Goal: Check status: Check status

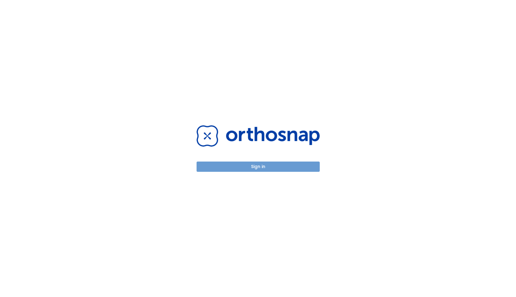
click at [255, 163] on button "Sign in" at bounding box center [258, 167] width 123 height 10
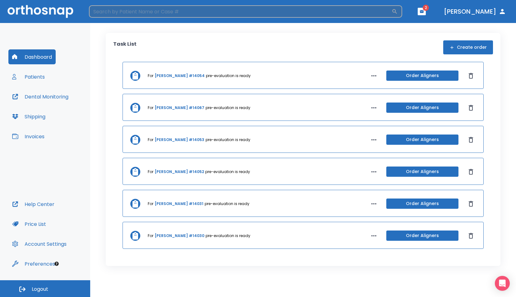
click at [132, 16] on input "search" at bounding box center [240, 11] width 303 height 12
click at [167, 12] on input "search" at bounding box center [240, 11] width 303 height 12
type input "[PERSON_NAME]"
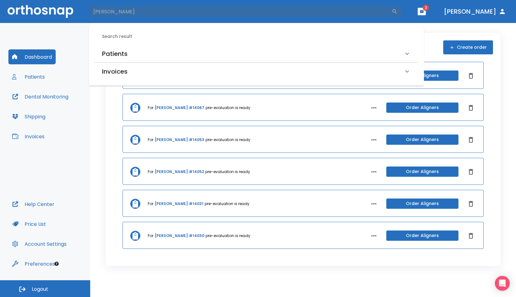
click at [110, 47] on div "Patients" at bounding box center [257, 53] width 324 height 17
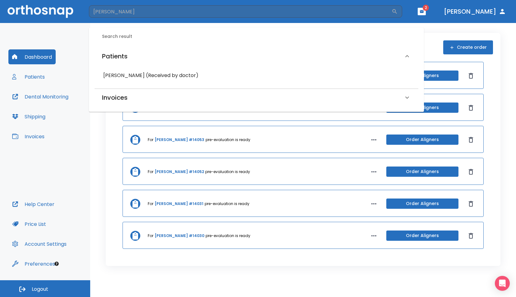
click at [115, 77] on h6 "[PERSON_NAME] (Received by doctor)" at bounding box center [256, 75] width 306 height 9
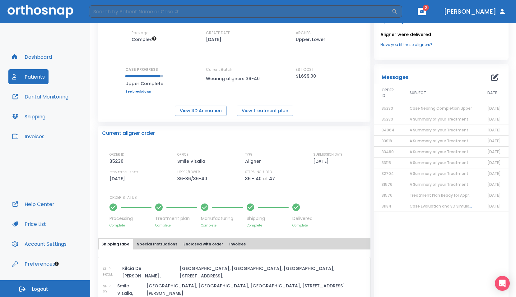
scroll to position [62, 0]
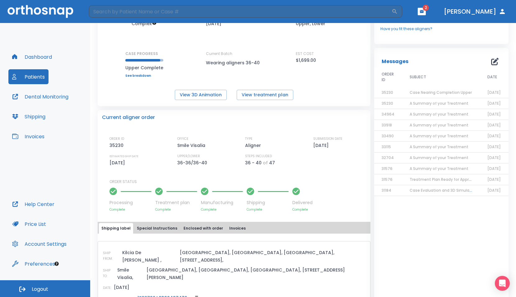
click at [436, 188] on span "Case Evaluation and 3D Simulation Ready" at bounding box center [450, 190] width 80 height 5
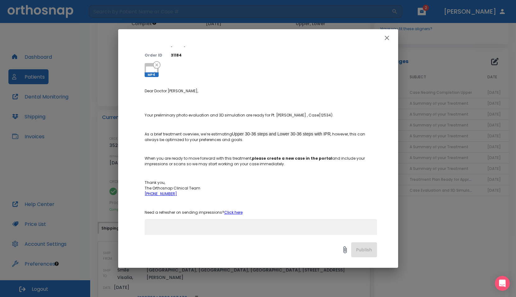
scroll to position [80, 0]
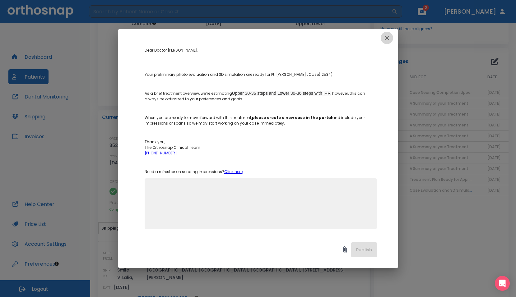
drag, startPoint x: 391, startPoint y: 41, endPoint x: 389, endPoint y: 39, distance: 3.3
click at [389, 40] on button "button" at bounding box center [387, 38] width 12 height 12
click at [389, 39] on div "Upcoming Aligner were delivered Have you fit these aligners?" at bounding box center [441, 19] width 134 height 49
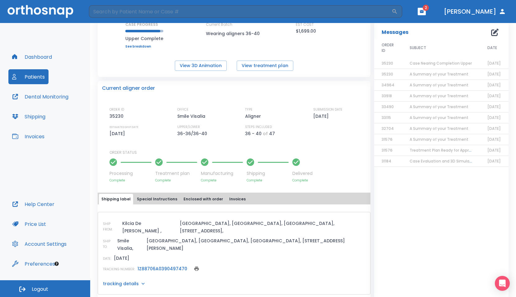
scroll to position [31, 0]
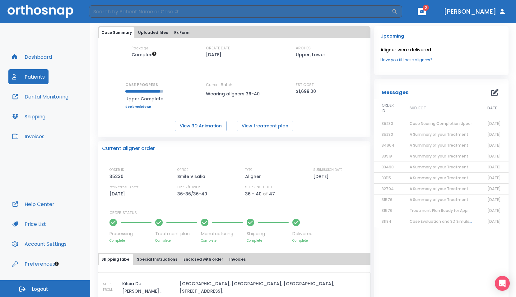
click at [432, 198] on span "A Summary of your Treatment" at bounding box center [439, 199] width 59 height 5
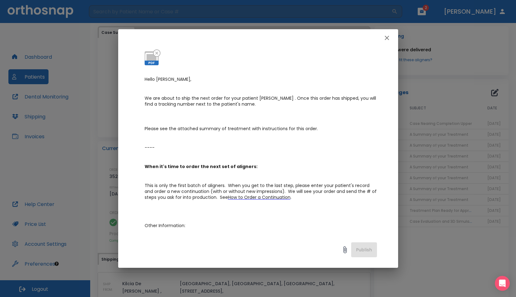
scroll to position [0, 0]
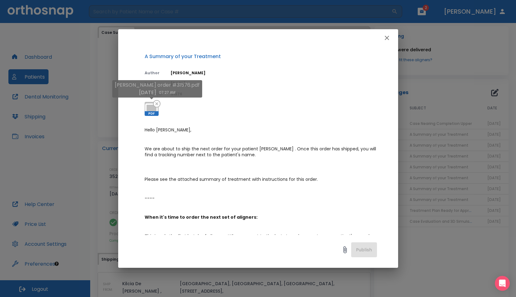
click at [153, 110] on icon at bounding box center [151, 109] width 15 height 15
click at [147, 110] on icon at bounding box center [151, 109] width 15 height 15
click at [151, 110] on icon at bounding box center [151, 109] width 15 height 15
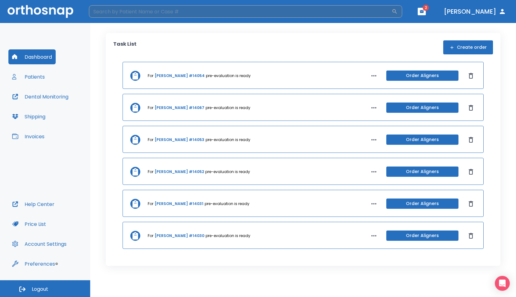
drag, startPoint x: 107, startPoint y: 8, endPoint x: 106, endPoint y: 15, distance: 6.3
click at [106, 14] on input "search" at bounding box center [240, 11] width 303 height 12
type input "[PERSON_NAME]"
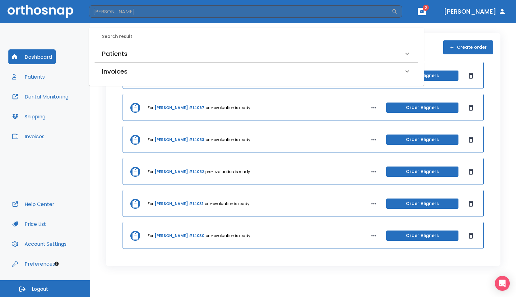
click at [129, 54] on div "Patients" at bounding box center [253, 54] width 302 height 10
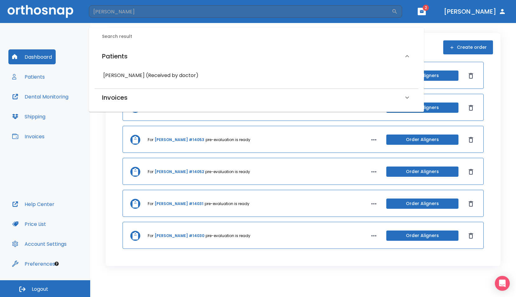
click at [124, 75] on h6 "[PERSON_NAME] (Received by doctor)" at bounding box center [256, 75] width 306 height 9
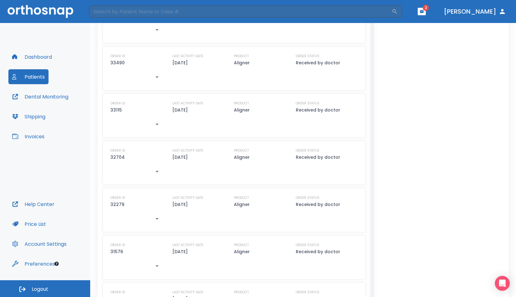
scroll to position [486, 0]
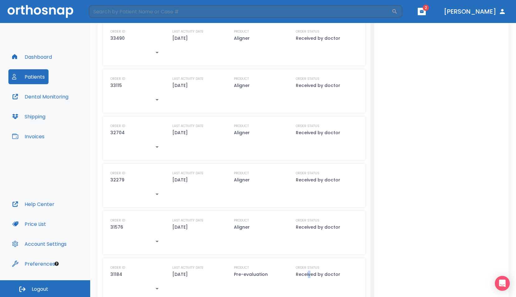
drag, startPoint x: 306, startPoint y: 257, endPoint x: 301, endPoint y: 260, distance: 6.1
click at [306, 271] on p "Received by doctor" at bounding box center [318, 274] width 44 height 7
click at [122, 265] on div "ORDER ID 31184" at bounding box center [136, 271] width 53 height 13
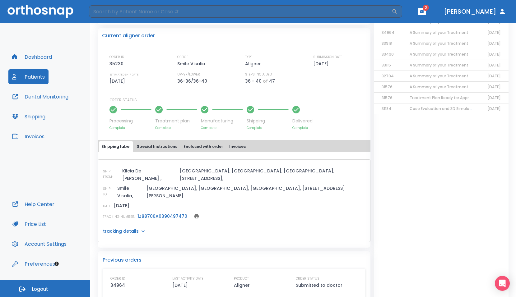
scroll to position [144, 0]
click at [445, 96] on span "Treatment Plan Ready for Approval!" at bounding box center [444, 98] width 68 height 5
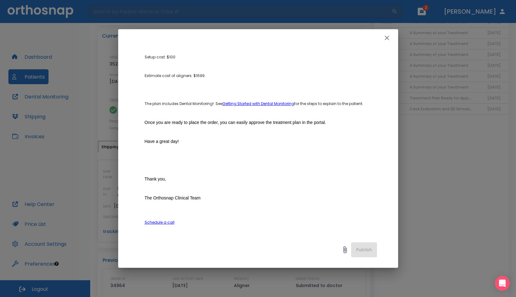
scroll to position [334, 0]
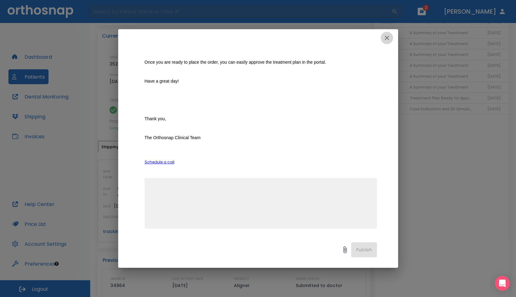
click at [384, 37] on icon "button" at bounding box center [386, 37] width 7 height 7
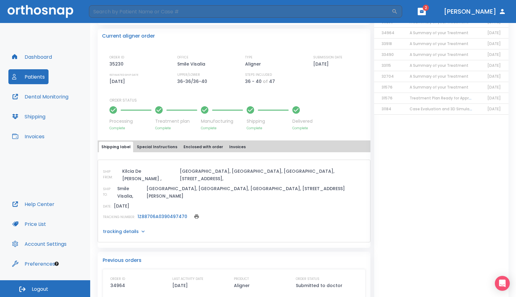
click at [422, 96] on span "Treatment Plan Ready for Approval!" at bounding box center [444, 98] width 68 height 5
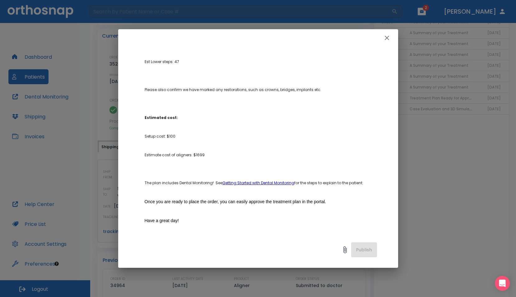
scroll to position [117, 0]
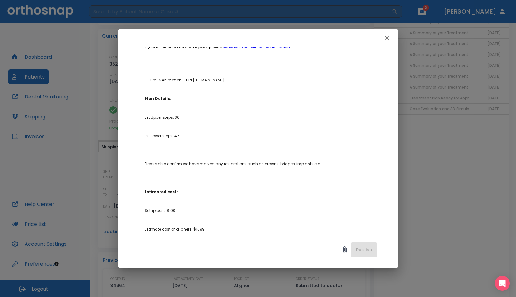
click at [388, 40] on icon "button" at bounding box center [386, 37] width 7 height 7
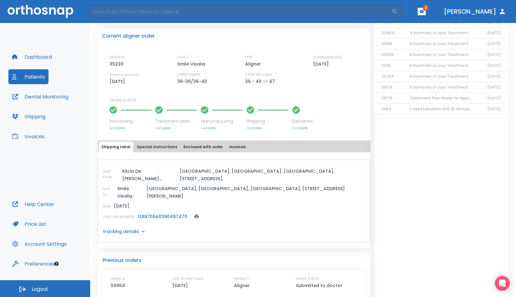
click at [422, 107] on span "Case Evaluation and 3D Simulation Ready" at bounding box center [450, 108] width 80 height 5
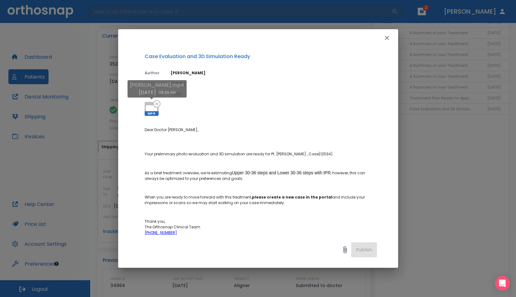
click at [155, 112] on span "MP4" at bounding box center [152, 113] width 14 height 5
drag, startPoint x: 453, startPoint y: 132, endPoint x: 442, endPoint y: 122, distance: 14.7
click at [453, 132] on div "Case Evaluation and 3D Simulation Ready Author [PERSON_NAME] Date [DATE] Order …" at bounding box center [258, 148] width 516 height 297
click at [442, 78] on div "Case Evaluation and 3D Simulation Ready Author [PERSON_NAME] Date [DATE] Order …" at bounding box center [258, 148] width 516 height 297
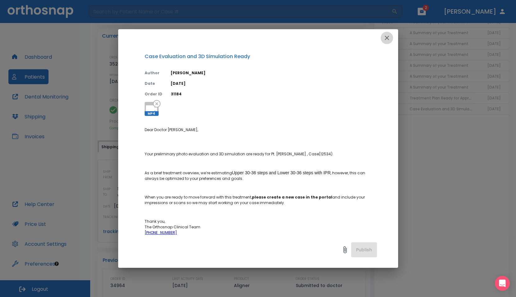
click at [389, 37] on icon "button" at bounding box center [386, 37] width 7 height 7
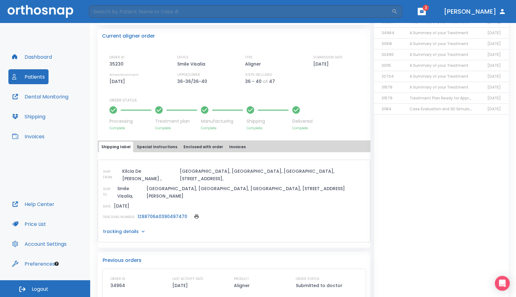
click at [427, 32] on span "A Summary of your Treatment" at bounding box center [439, 32] width 59 height 5
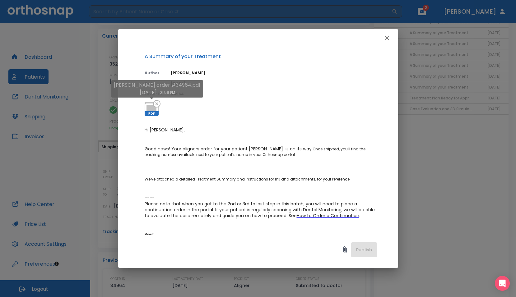
click at [147, 108] on icon at bounding box center [151, 109] width 15 height 15
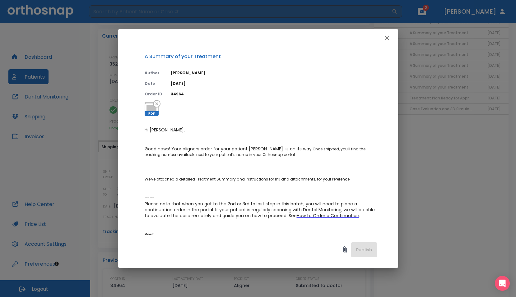
click at [391, 38] on button "button" at bounding box center [387, 38] width 12 height 12
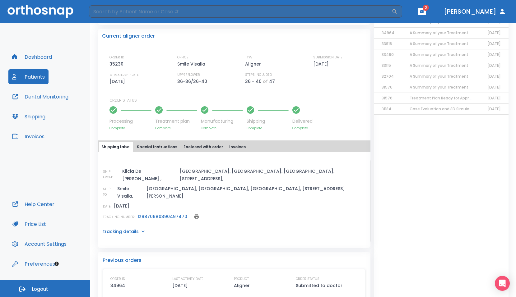
click at [433, 76] on span "A Summary of your Treatment" at bounding box center [439, 76] width 59 height 5
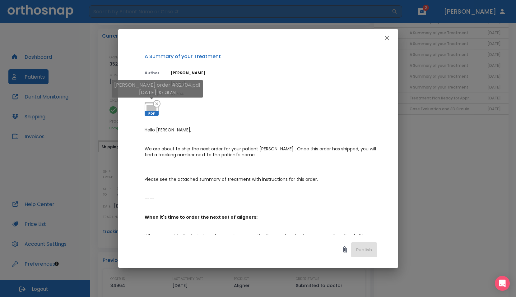
click at [148, 110] on icon at bounding box center [151, 109] width 15 height 15
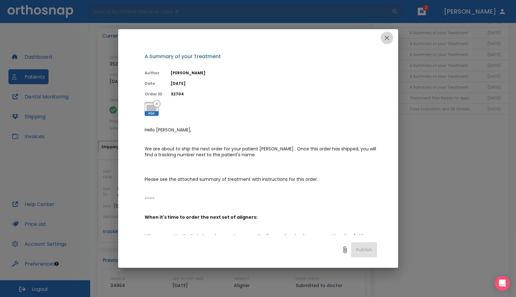
click at [387, 38] on icon "button" at bounding box center [387, 38] width 4 height 4
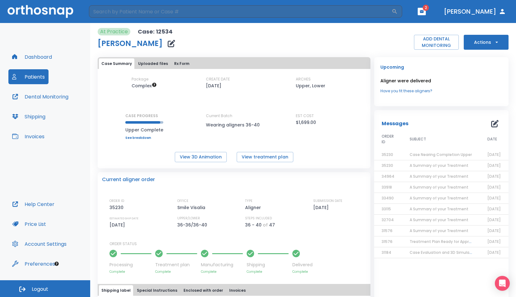
click at [175, 65] on button "Rx Form" at bounding box center [182, 63] width 20 height 11
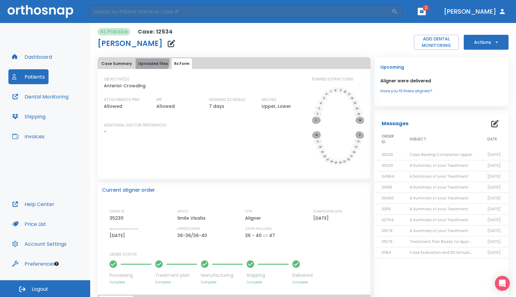
click at [149, 62] on button "Uploaded files" at bounding box center [153, 63] width 35 height 11
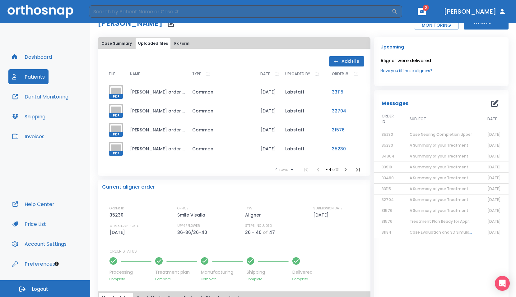
scroll to position [31, 0]
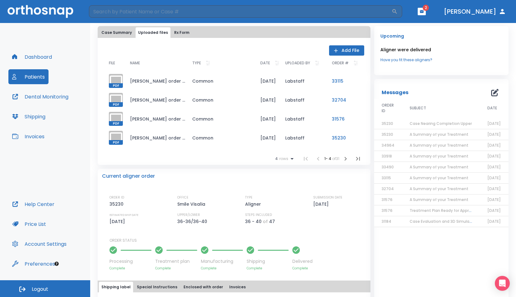
click at [185, 139] on td "[PERSON_NAME] order #35230.pdf" at bounding box center [156, 138] width 62 height 19
click at [342, 158] on icon "button" at bounding box center [345, 158] width 7 height 7
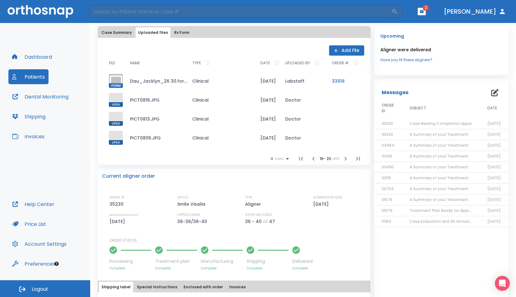
click at [342, 158] on icon "button" at bounding box center [345, 158] width 7 height 7
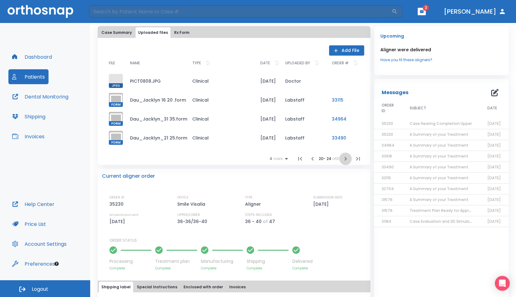
click at [342, 158] on icon "button" at bounding box center [345, 158] width 7 height 7
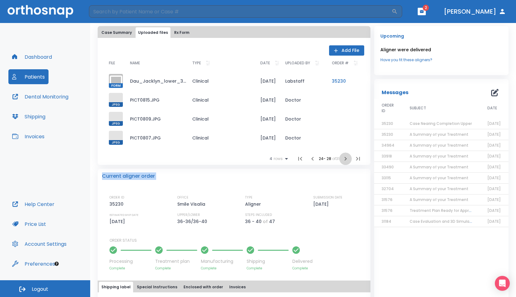
click at [341, 173] on div "Current aligner order" at bounding box center [234, 176] width 264 height 7
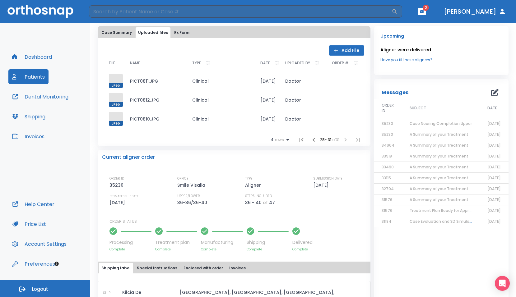
click at [192, 115] on td "Clinical" at bounding box center [221, 119] width 68 height 19
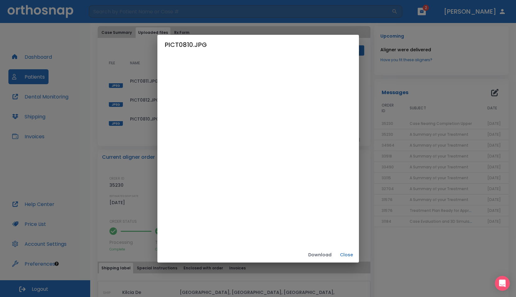
click at [433, 91] on div "PICT0810.JPG Download Close" at bounding box center [258, 148] width 516 height 297
click at [357, 253] on button "Close" at bounding box center [347, 255] width 20 height 10
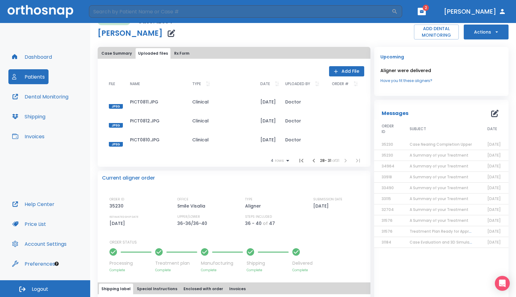
scroll to position [0, 0]
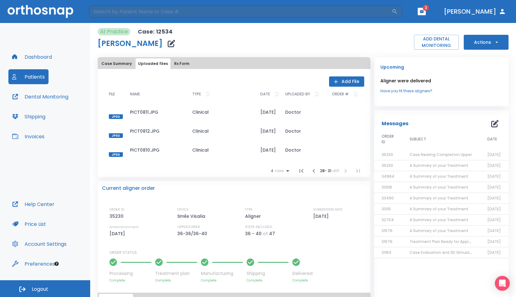
click at [341, 172] on li at bounding box center [345, 171] width 12 height 12
click at [123, 113] on div at bounding box center [116, 112] width 14 height 14
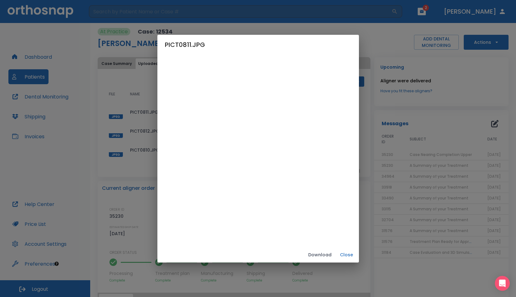
click at [357, 252] on button "Close" at bounding box center [347, 255] width 20 height 10
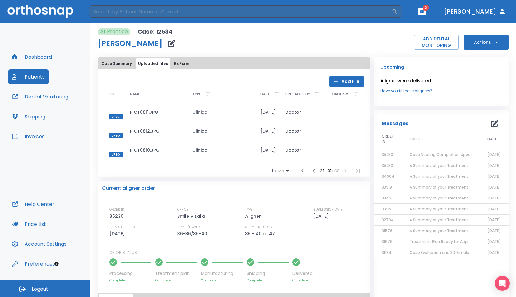
click at [310, 172] on icon "button" at bounding box center [313, 170] width 7 height 7
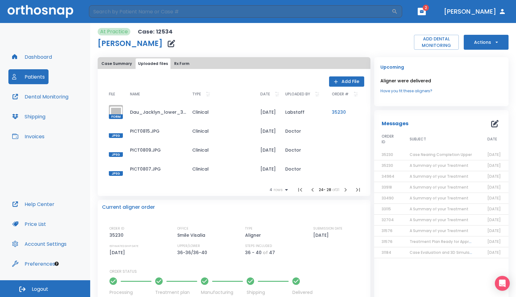
click at [152, 153] on td "PICT0809.JPG" at bounding box center [156, 150] width 62 height 19
